Goal: Check status: Check status

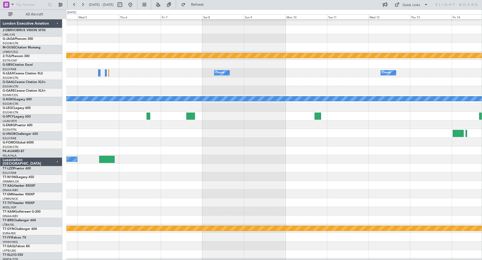
scroll to position [11, 0]
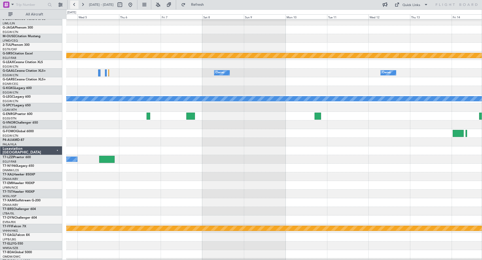
click at [74, 4] on button at bounding box center [74, 5] width 8 height 8
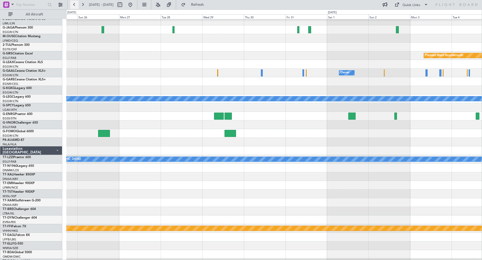
click at [74, 4] on button at bounding box center [74, 5] width 8 height 8
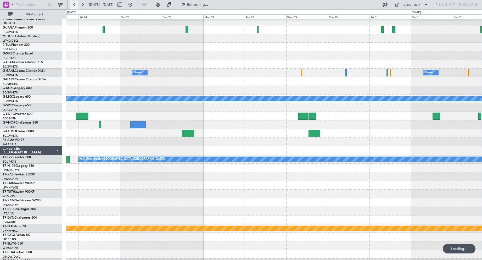
click at [74, 4] on button at bounding box center [74, 5] width 8 height 8
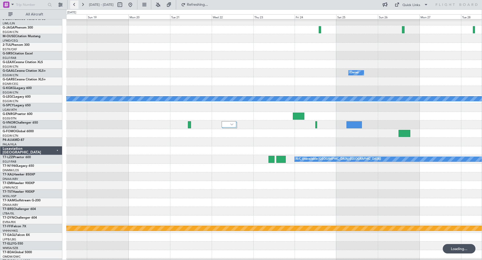
click at [74, 4] on button at bounding box center [74, 5] width 8 height 8
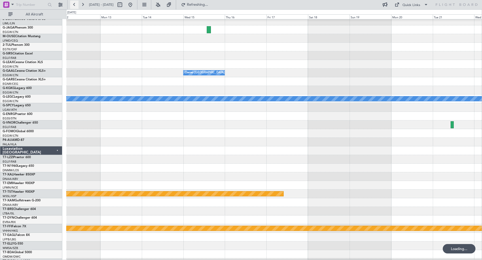
click at [74, 4] on button at bounding box center [74, 5] width 8 height 8
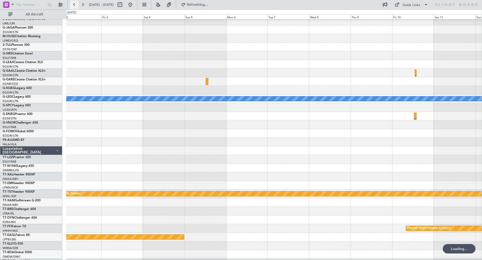
click at [74, 4] on button at bounding box center [74, 5] width 8 height 8
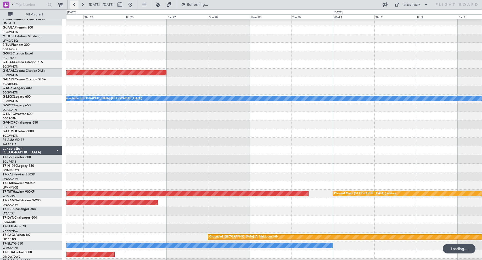
click at [74, 4] on button at bounding box center [74, 5] width 8 height 8
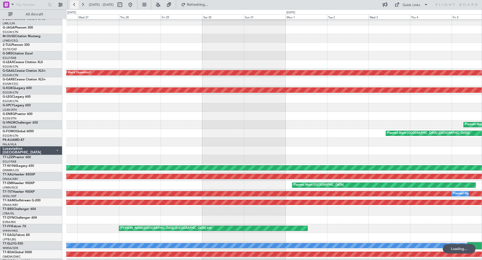
click at [74, 4] on button at bounding box center [74, 5] width 8 height 8
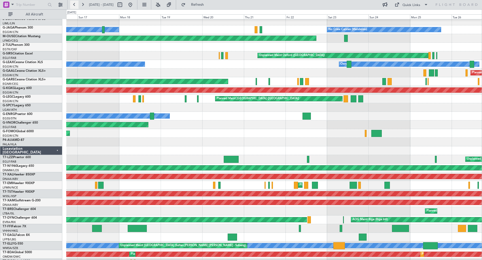
click at [74, 4] on button at bounding box center [74, 5] width 8 height 8
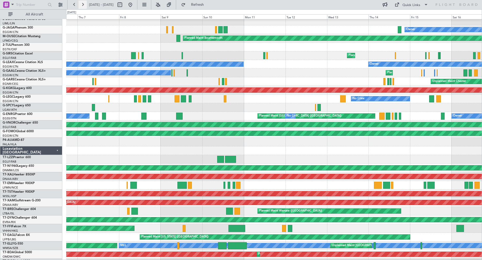
click at [83, 7] on button at bounding box center [83, 5] width 8 height 8
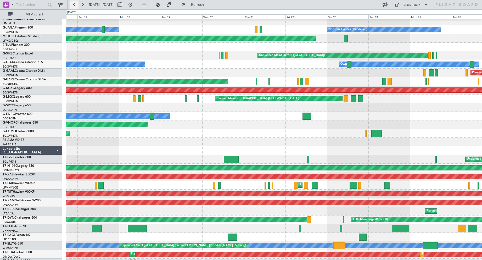
click at [76, 6] on button at bounding box center [74, 5] width 8 height 8
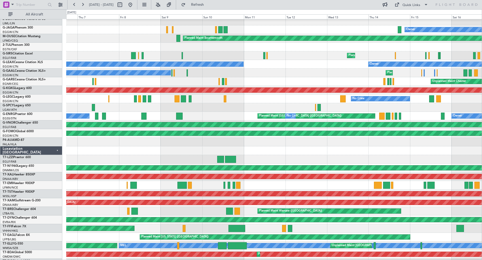
scroll to position [0, 0]
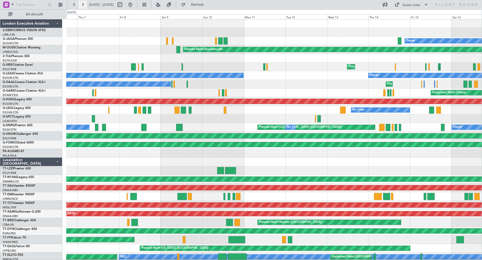
click at [83, 6] on button at bounding box center [83, 5] width 8 height 8
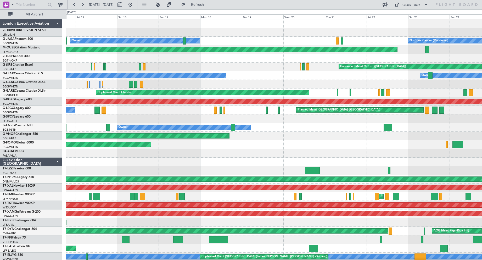
click at [141, 45] on div "Owner No Crew Cannes ([GEOGRAPHIC_DATA])" at bounding box center [274, 41] width 416 height 9
click at [82, 4] on button at bounding box center [83, 5] width 8 height 8
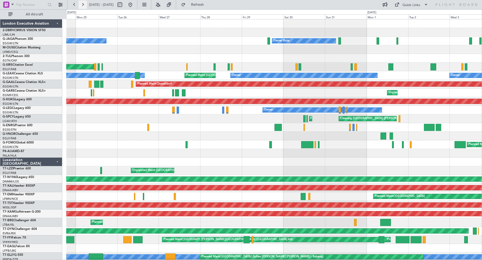
click at [82, 4] on button at bounding box center [83, 5] width 8 height 8
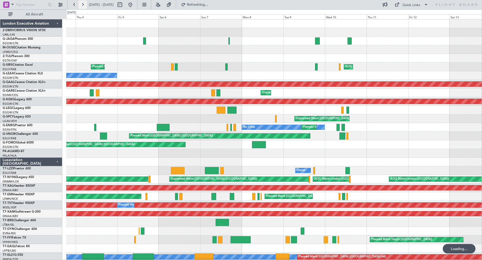
click at [82, 4] on button at bounding box center [83, 5] width 8 height 8
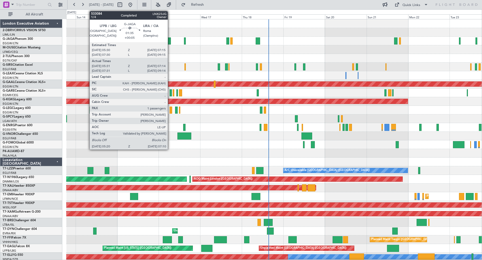
click at [170, 38] on div at bounding box center [169, 40] width 3 height 7
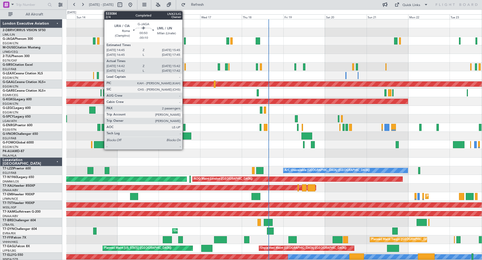
click at [185, 43] on div at bounding box center [185, 40] width 2 height 7
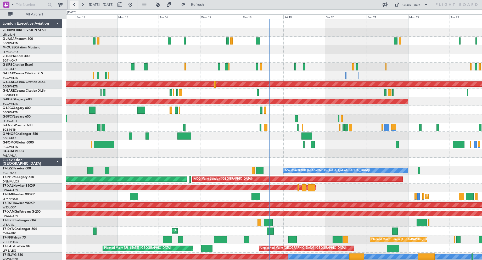
click at [74, 4] on button at bounding box center [74, 5] width 8 height 8
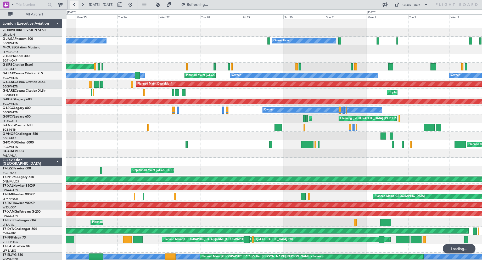
click at [74, 4] on button at bounding box center [74, 5] width 8 height 8
